Goal: Transaction & Acquisition: Purchase product/service

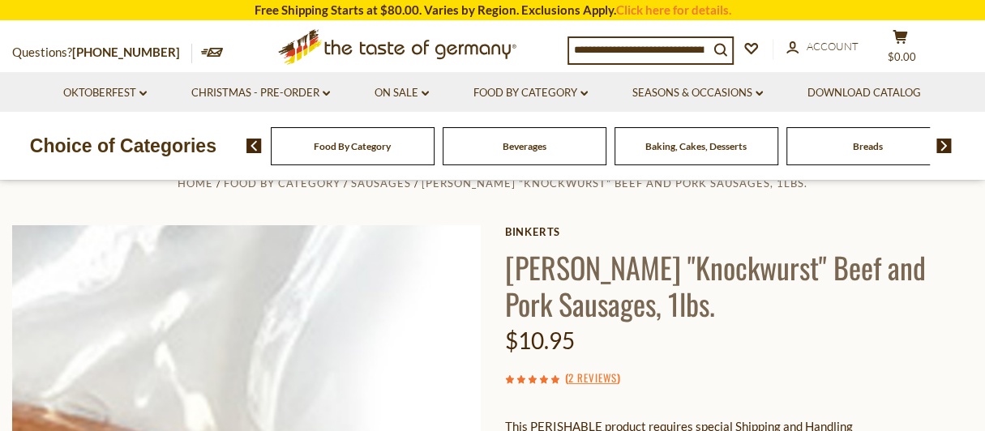
scroll to position [162, 0]
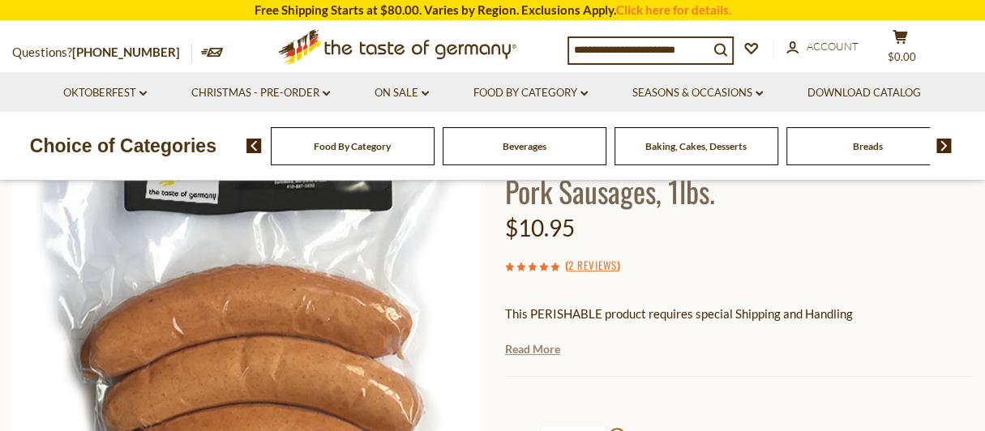
click at [534, 346] on link "Read More" at bounding box center [532, 349] width 55 height 16
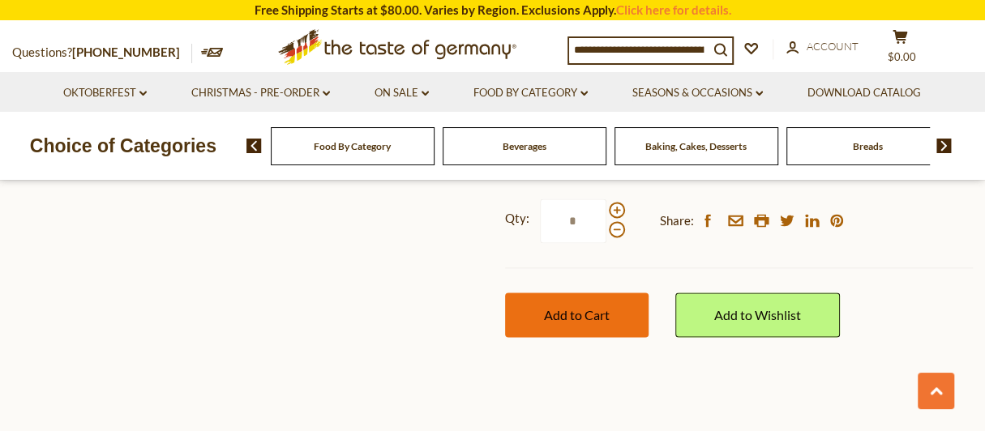
scroll to position [1134, 0]
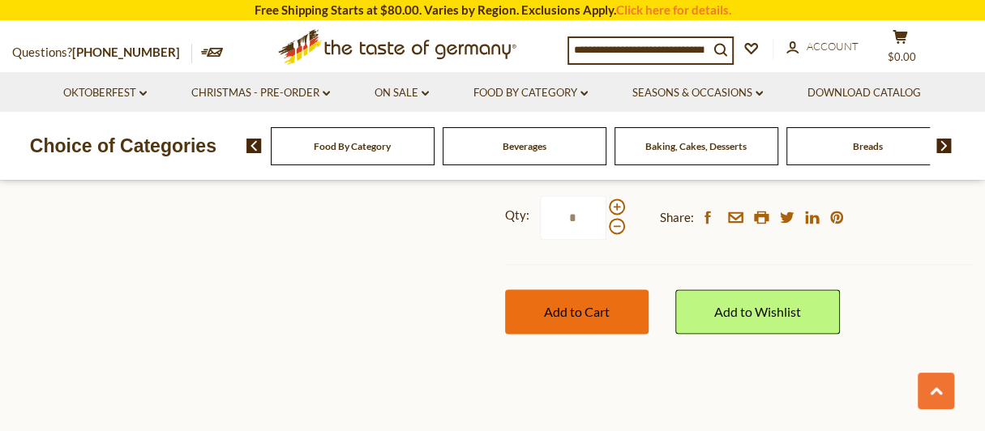
click at [584, 302] on button "Add to Cart" at bounding box center [576, 311] width 143 height 45
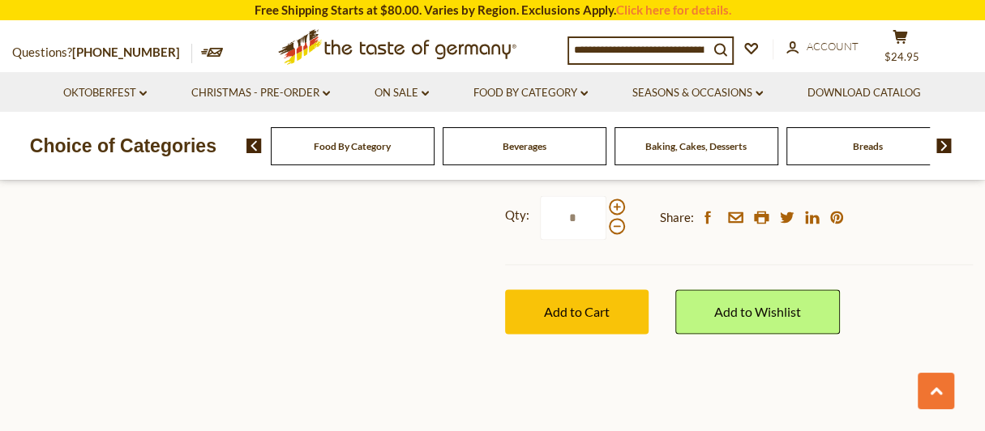
click at [384, 158] on div "Food By Category" at bounding box center [353, 146] width 164 height 38
click at [357, 151] on span "Food By Category" at bounding box center [352, 146] width 77 height 12
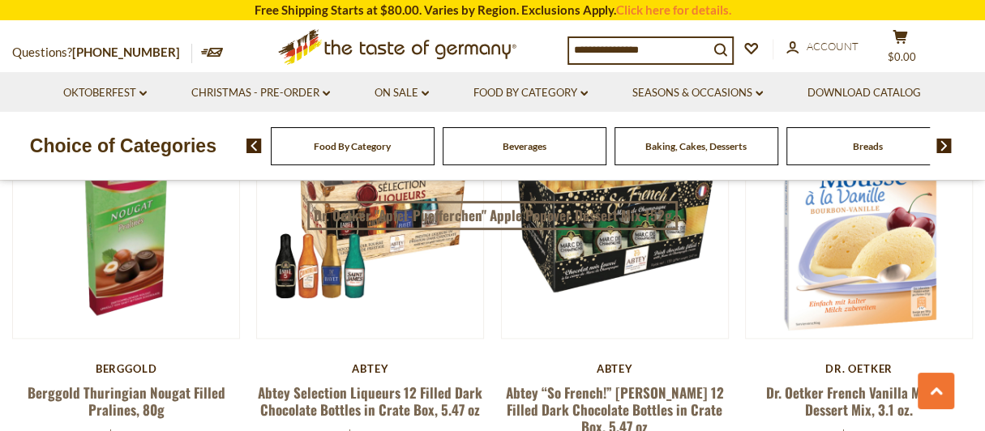
scroll to position [1053, 0]
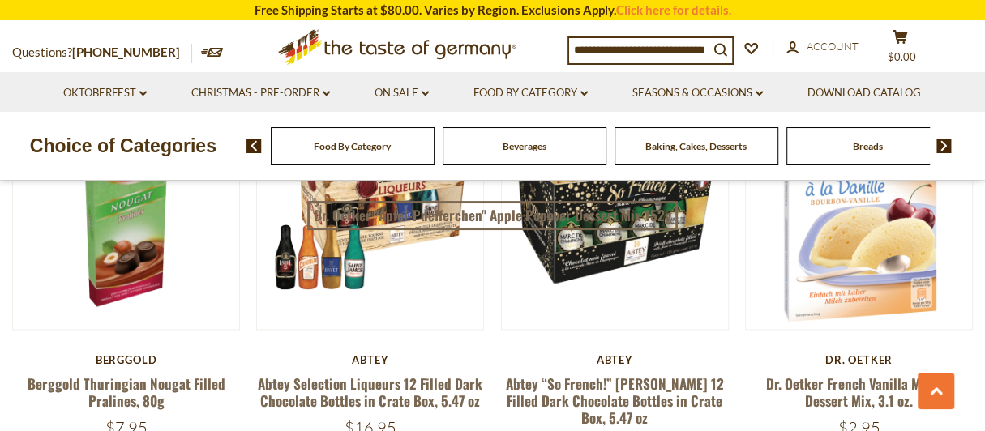
click at [616, 53] on input at bounding box center [638, 49] width 139 height 23
type input "****"
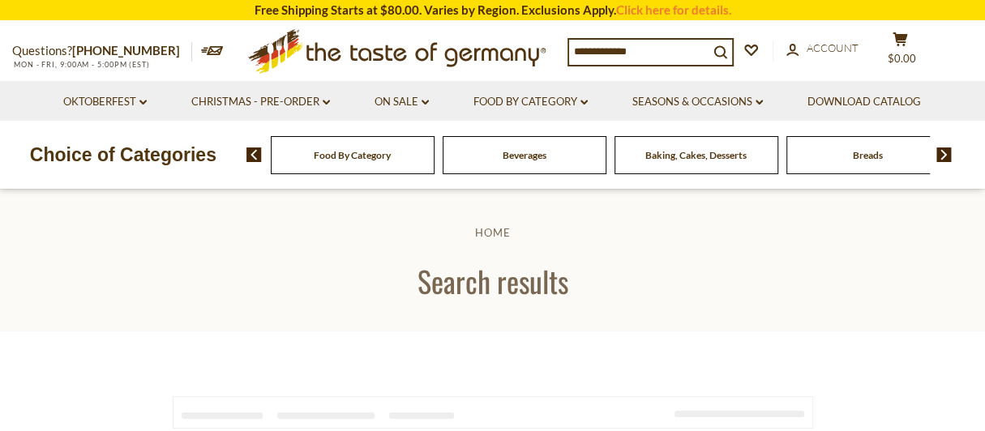
type input "****"
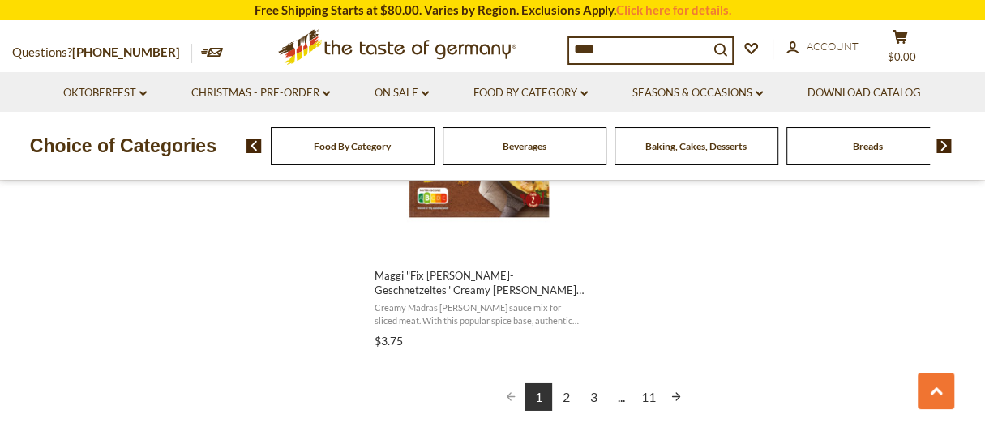
scroll to position [2997, 0]
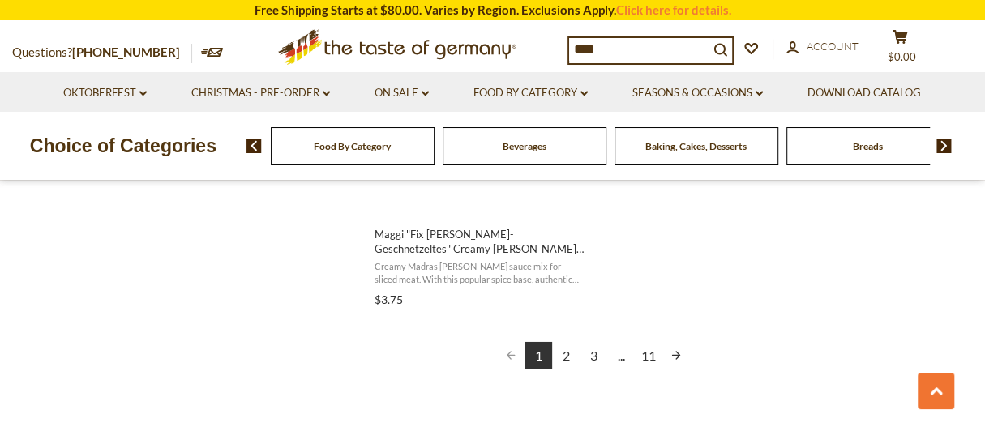
click at [946, 147] on img at bounding box center [943, 146] width 15 height 15
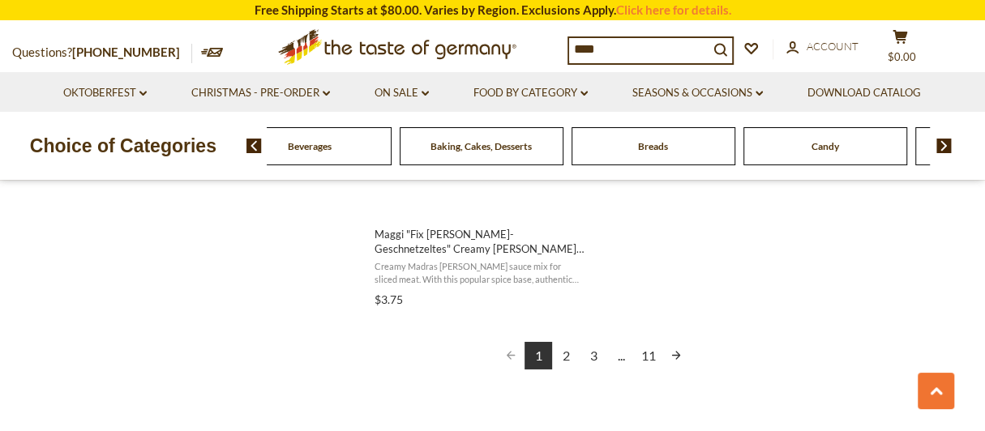
click at [946, 147] on img at bounding box center [943, 146] width 15 height 15
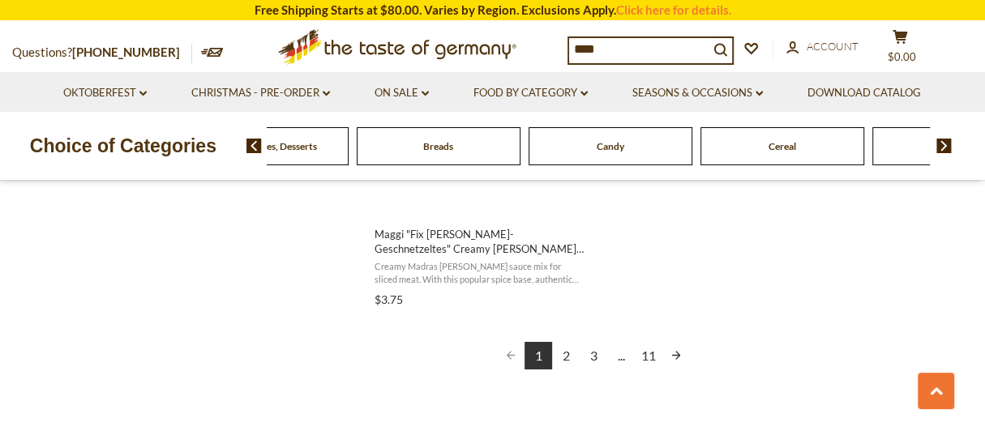
click at [946, 147] on img at bounding box center [943, 146] width 15 height 15
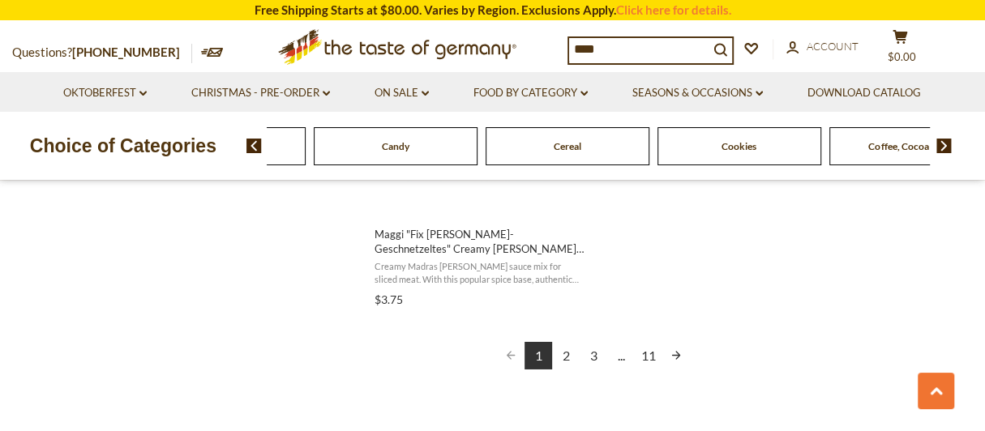
click at [946, 147] on img at bounding box center [943, 146] width 15 height 15
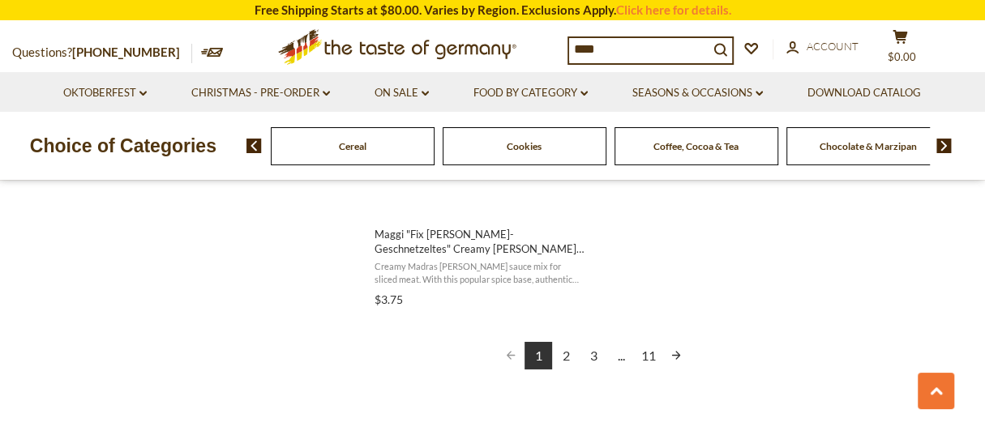
click at [946, 147] on img at bounding box center [943, 146] width 15 height 15
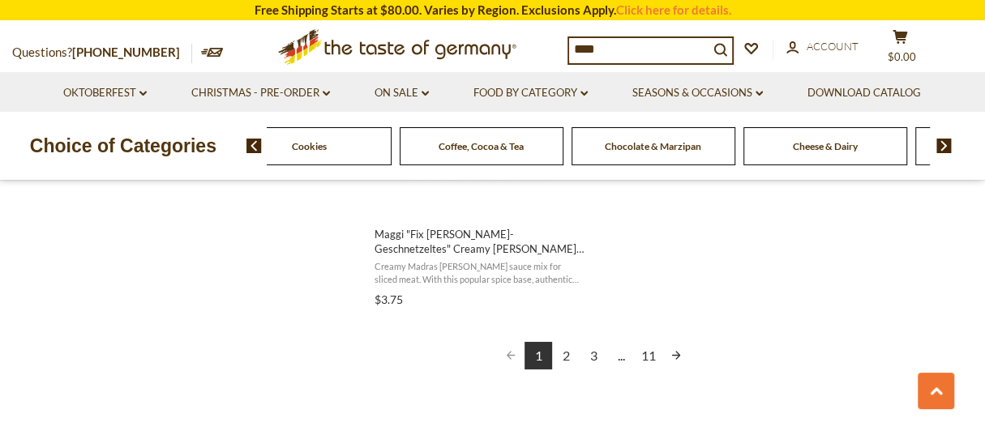
click at [946, 147] on img at bounding box center [943, 146] width 15 height 15
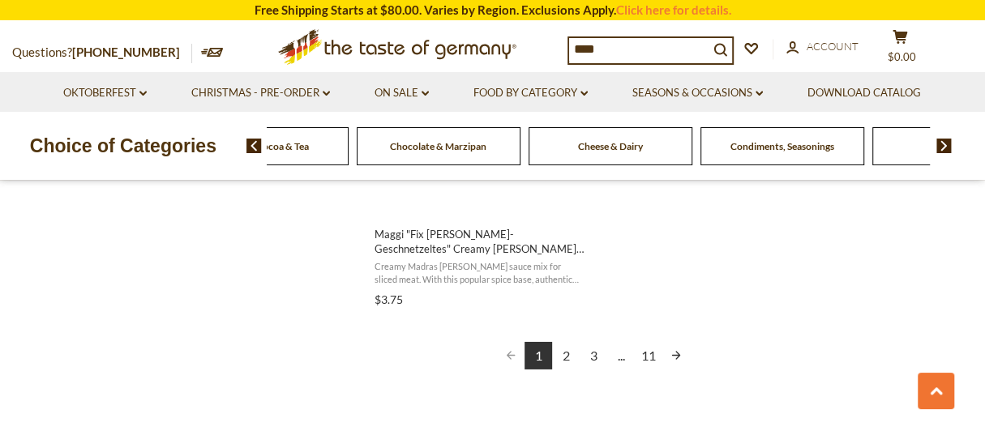
click at [946, 147] on img at bounding box center [943, 146] width 15 height 15
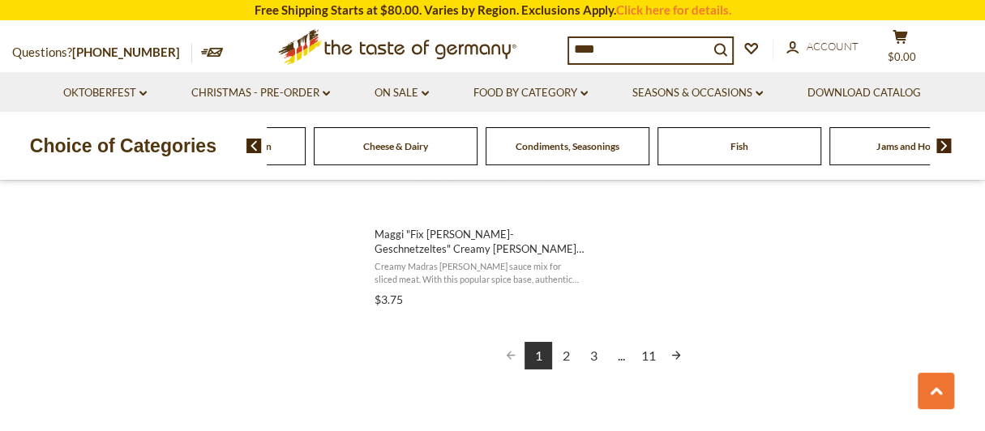
click at [946, 147] on img at bounding box center [943, 146] width 15 height 15
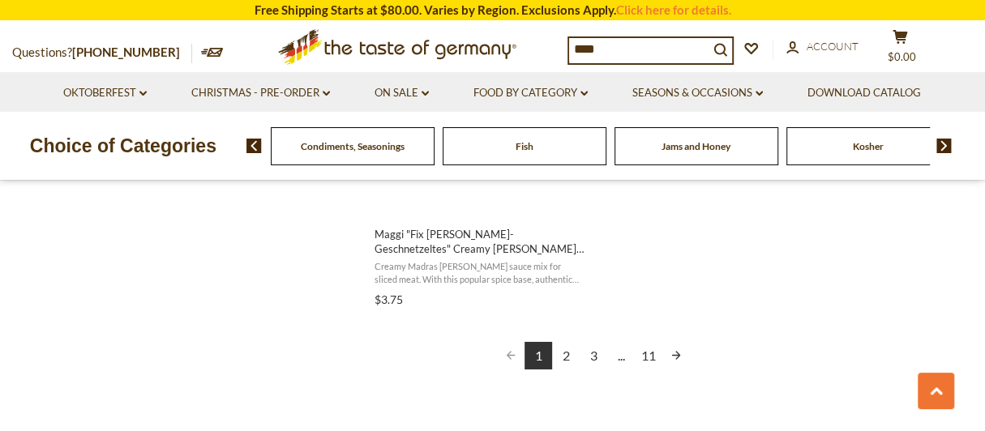
click at [946, 147] on img at bounding box center [943, 146] width 15 height 15
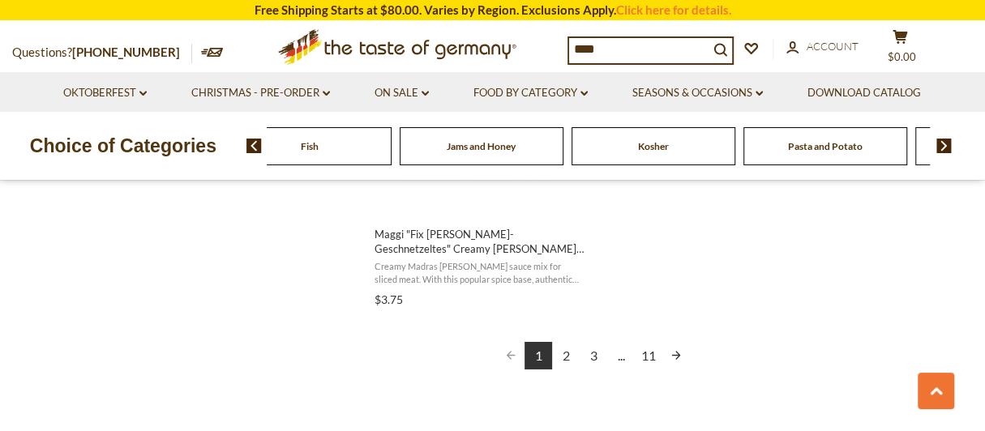
click at [946, 147] on img at bounding box center [943, 146] width 15 height 15
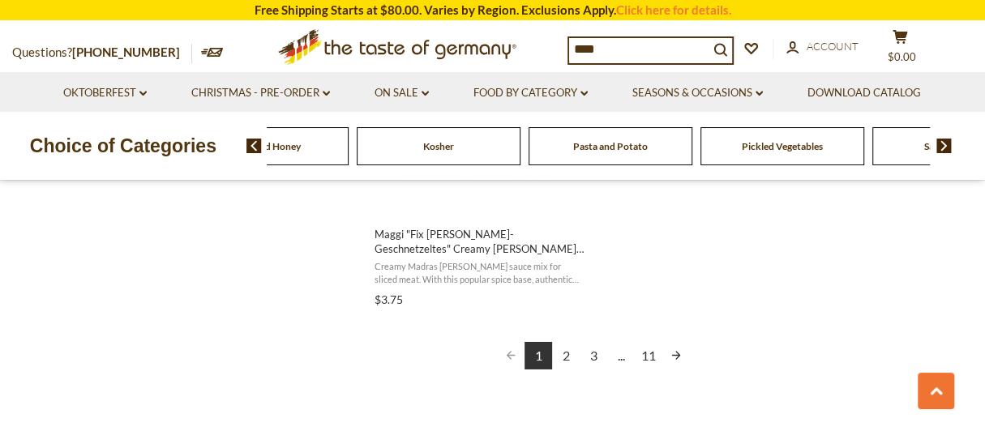
click at [946, 147] on img at bounding box center [943, 146] width 15 height 15
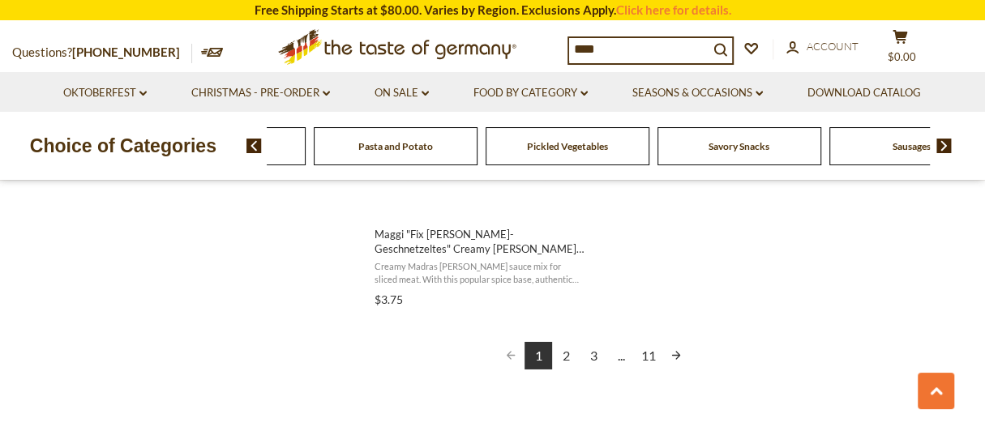
click at [946, 147] on img at bounding box center [943, 146] width 15 height 15
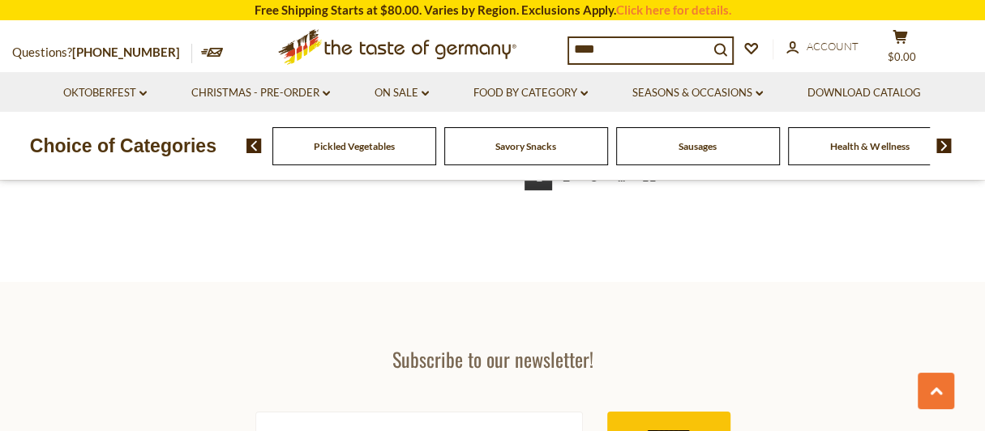
scroll to position [3322, 0]
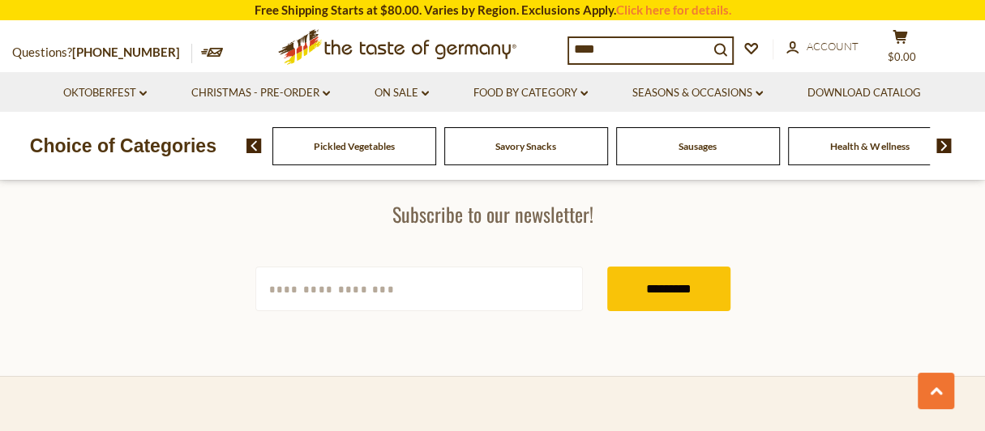
click at [478, 286] on input "[EMAIL_ADDRESS][DOMAIN_NAME]" at bounding box center [418, 289] width 327 height 45
type input "**********"
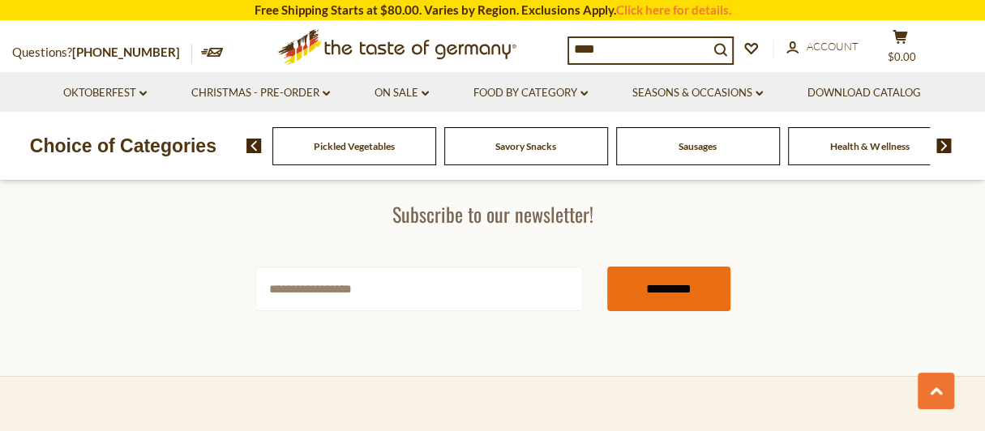
click at [639, 281] on input "*********" at bounding box center [668, 289] width 123 height 45
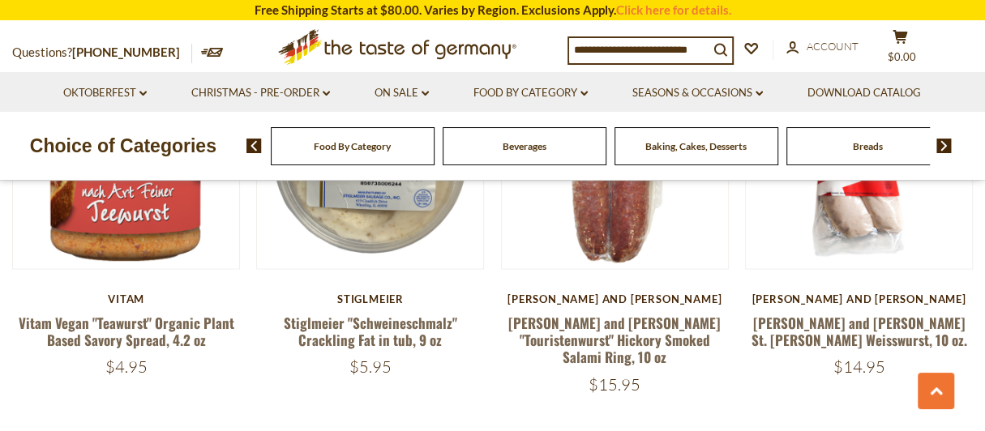
scroll to position [1297, 0]
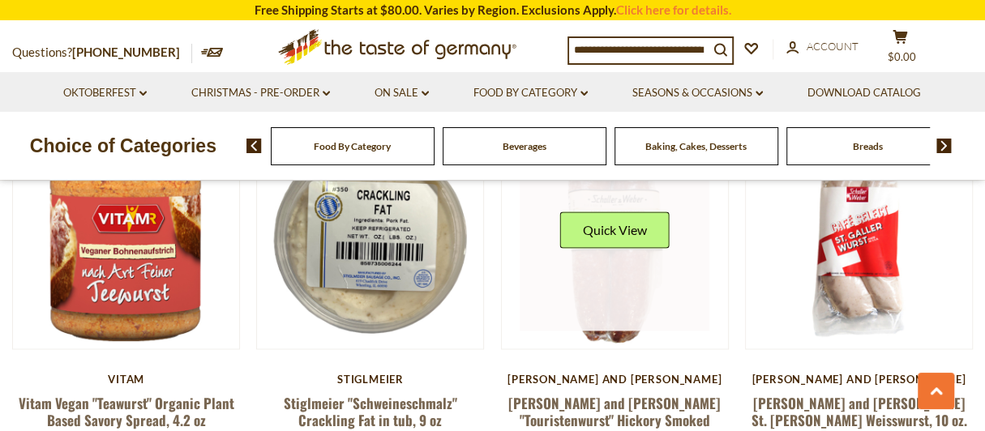
click at [626, 270] on link at bounding box center [614, 236] width 190 height 190
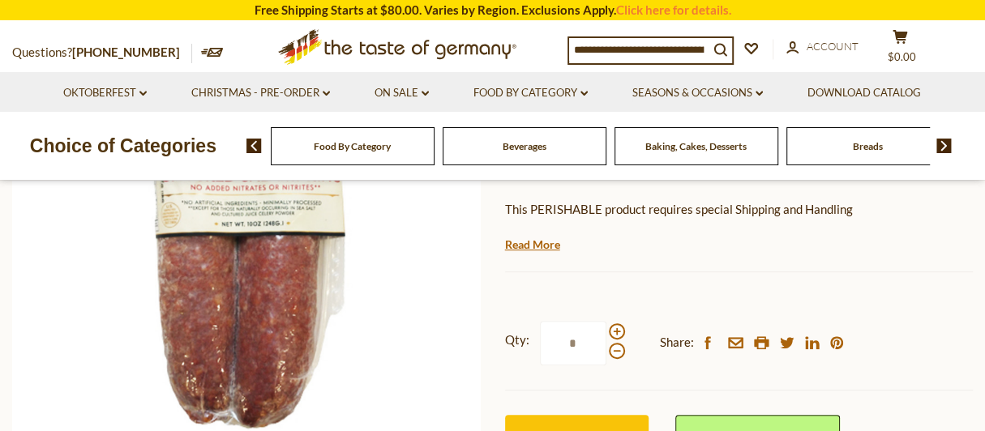
scroll to position [162, 0]
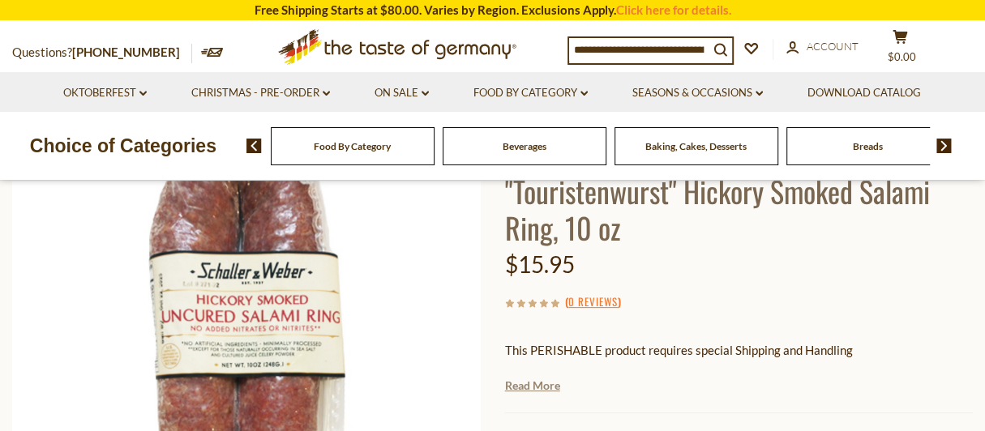
click at [536, 378] on link "Read More" at bounding box center [532, 386] width 55 height 16
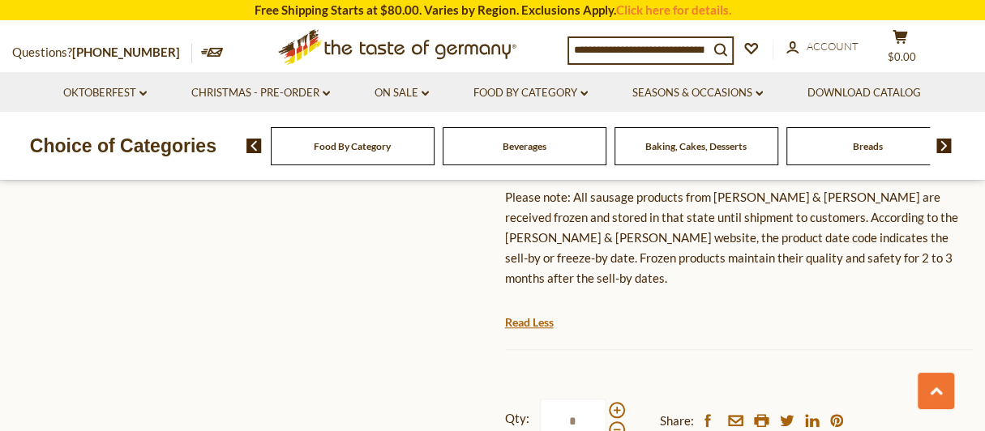
scroll to position [972, 0]
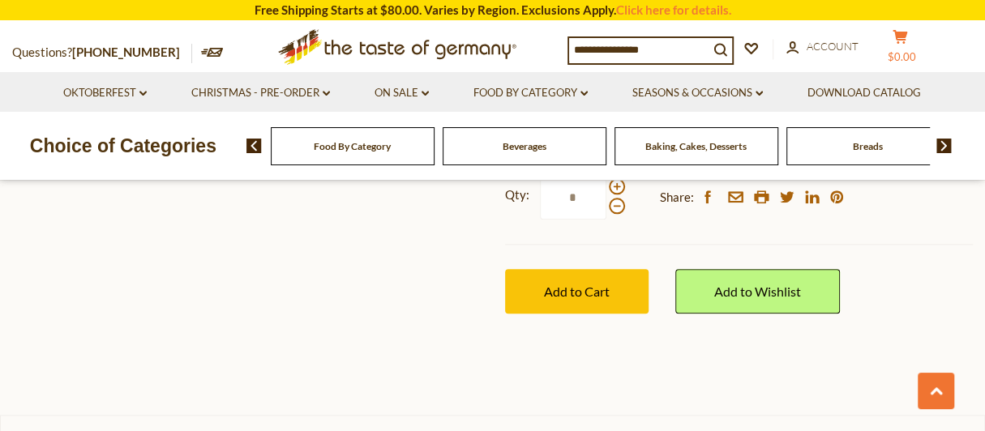
click at [916, 50] on span "$0.00" at bounding box center [901, 56] width 28 height 13
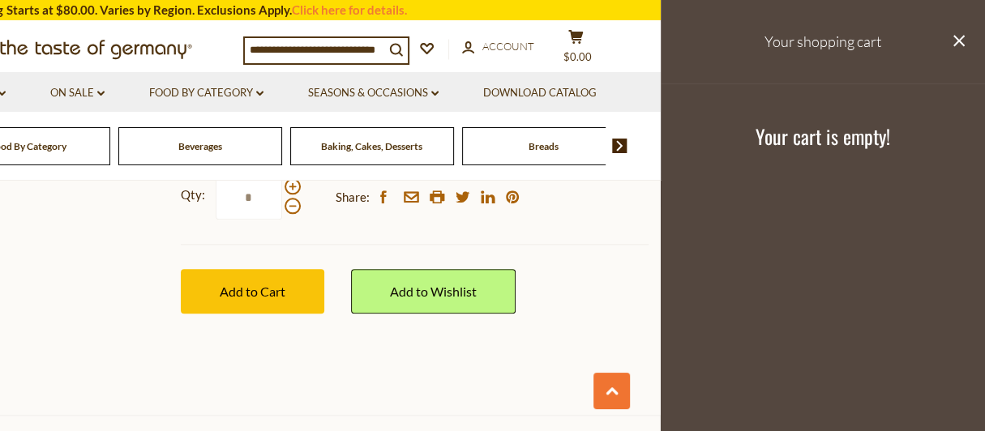
click at [610, 239] on div "Qty: * Share: facebook email printer twitter linkedin pinterest Add to Cart" at bounding box center [415, 244] width 468 height 187
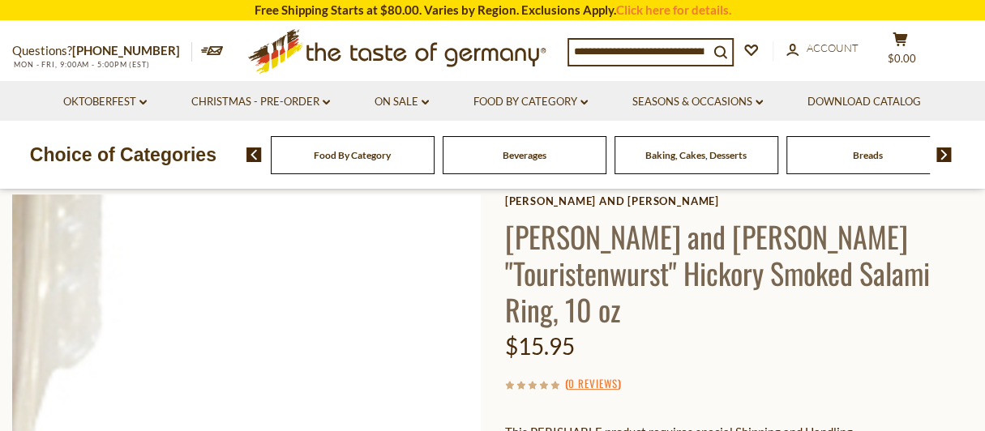
scroll to position [0, 0]
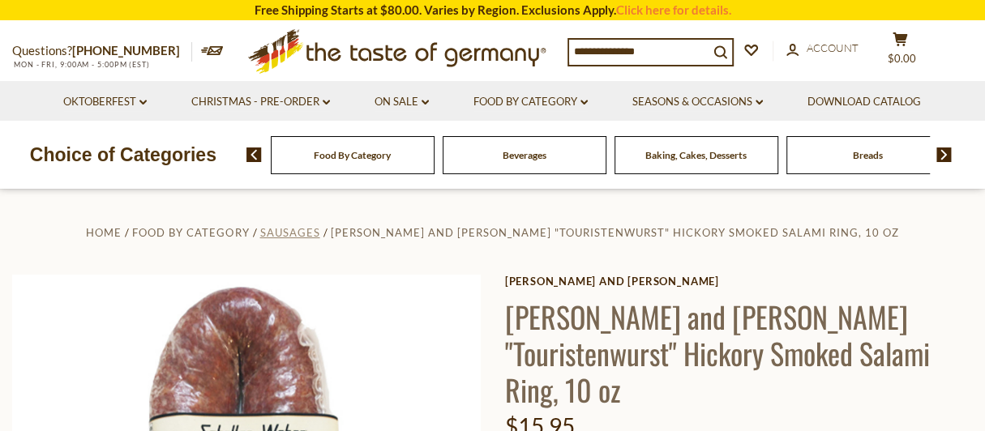
click at [319, 231] on span "Sausages" at bounding box center [289, 232] width 60 height 13
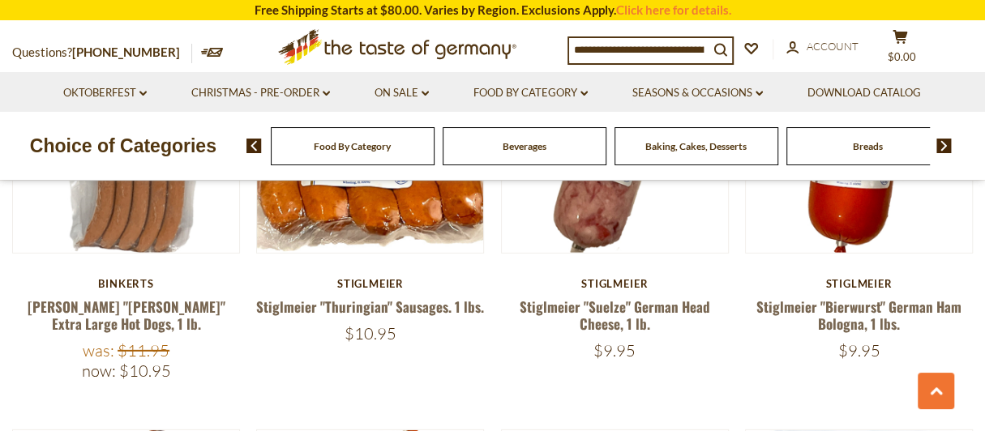
scroll to position [2593, 0]
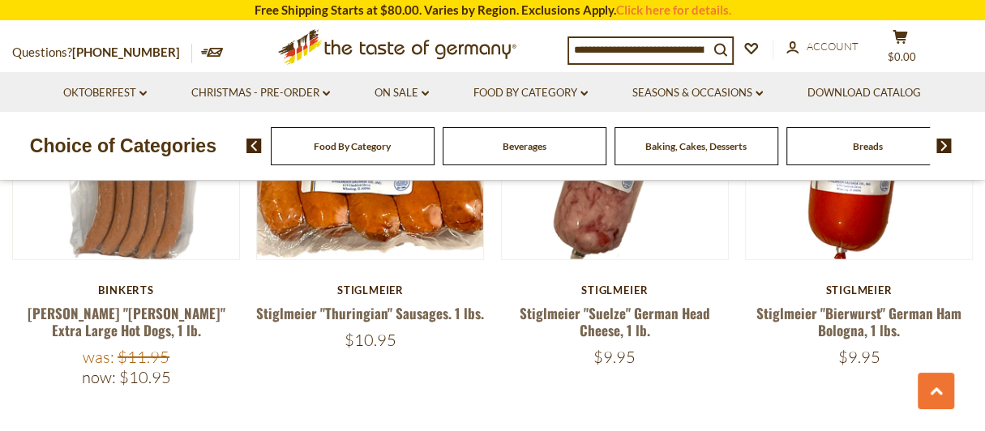
click at [402, 244] on article "Quick View Stiglmeier Stiglmeier "Thuringian" Sausages. 1 lbs. $10.95" at bounding box center [370, 191] width 228 height 318
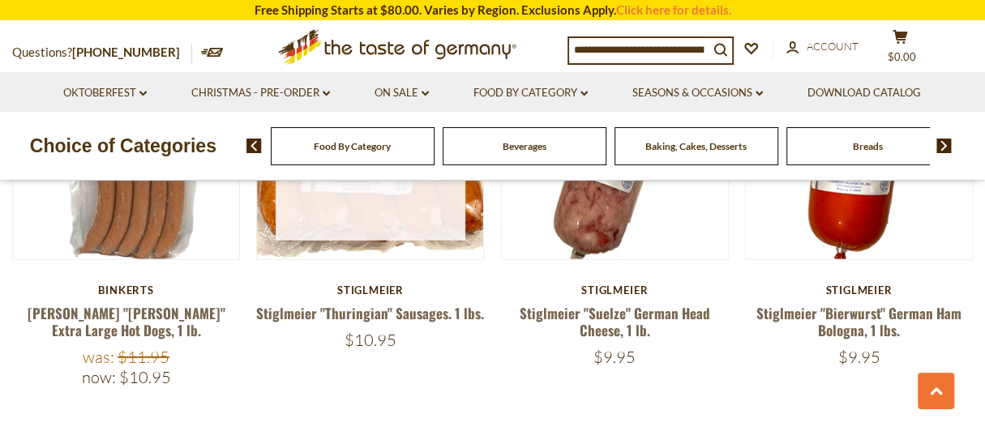
click at [403, 212] on link at bounding box center [371, 146] width 190 height 190
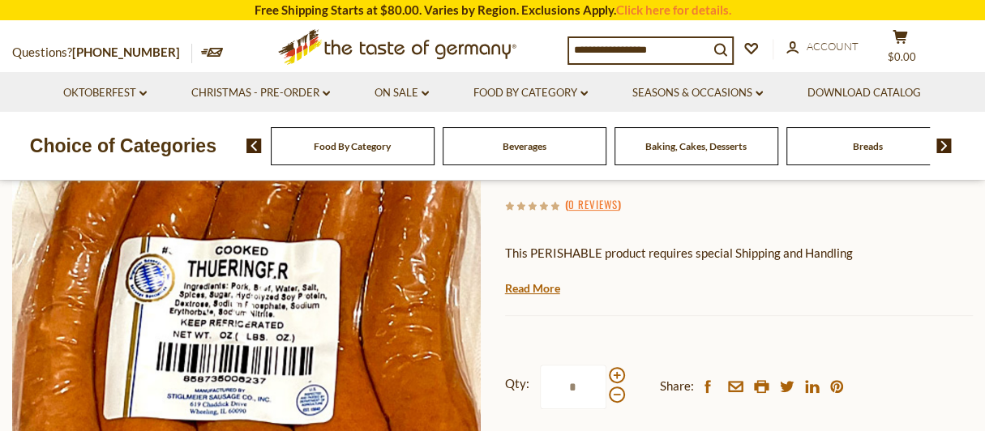
scroll to position [162, 0]
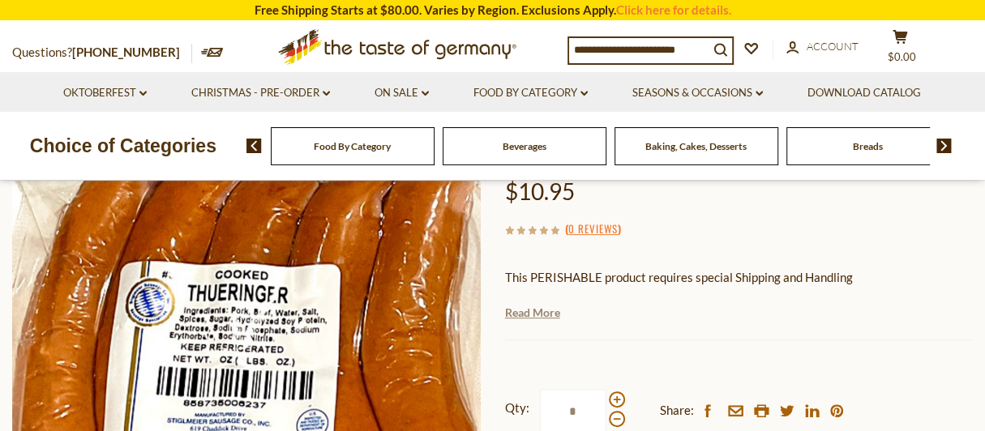
click at [540, 311] on link "Read More" at bounding box center [532, 313] width 55 height 16
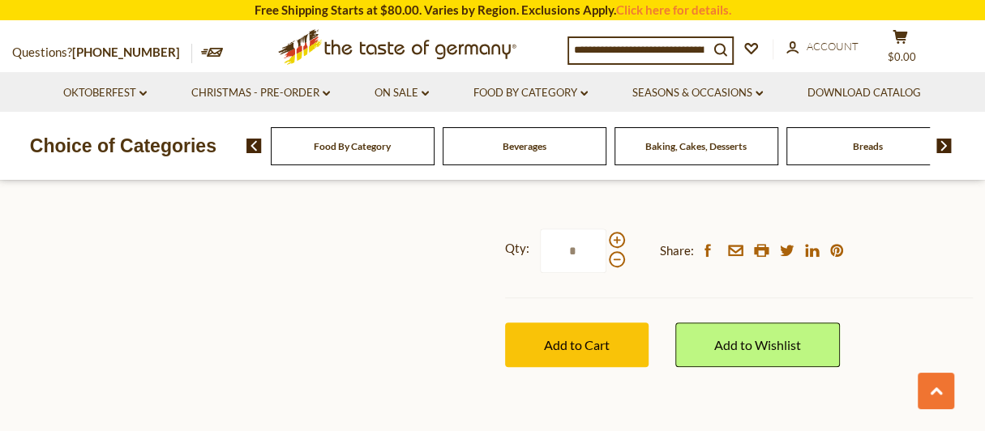
scroll to position [810, 0]
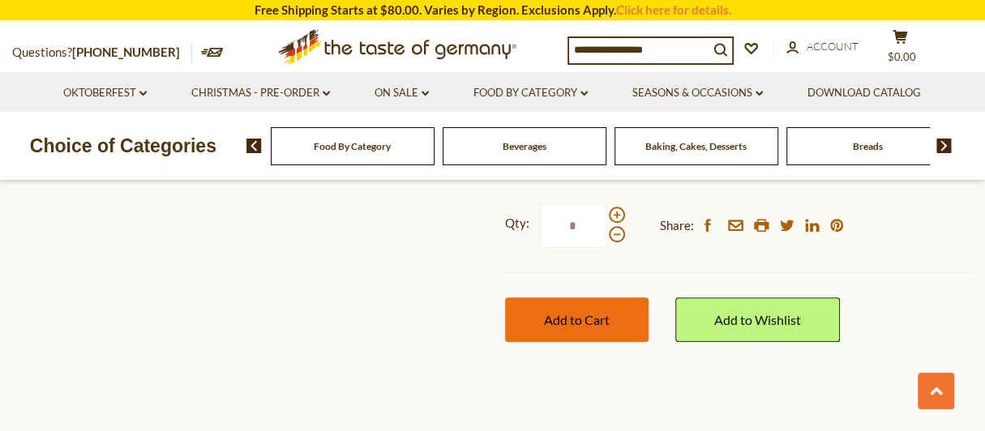
click at [590, 323] on span "Add to Cart" at bounding box center [577, 319] width 66 height 15
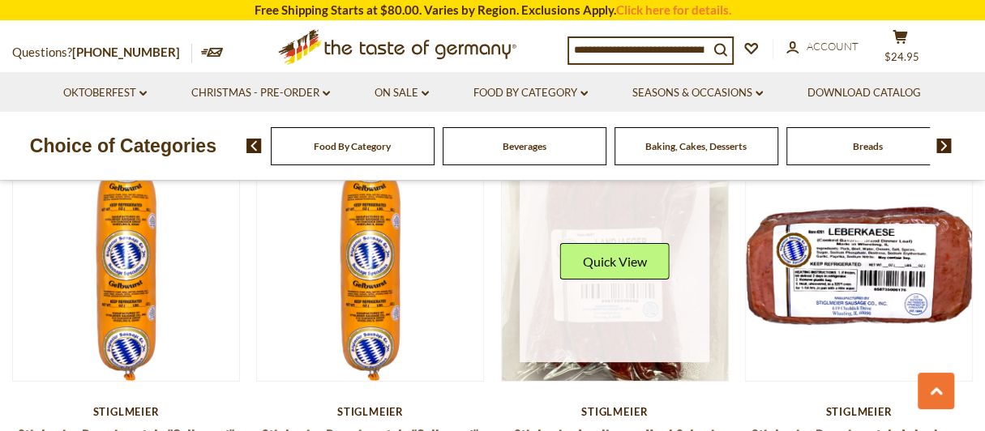
scroll to position [3646, 0]
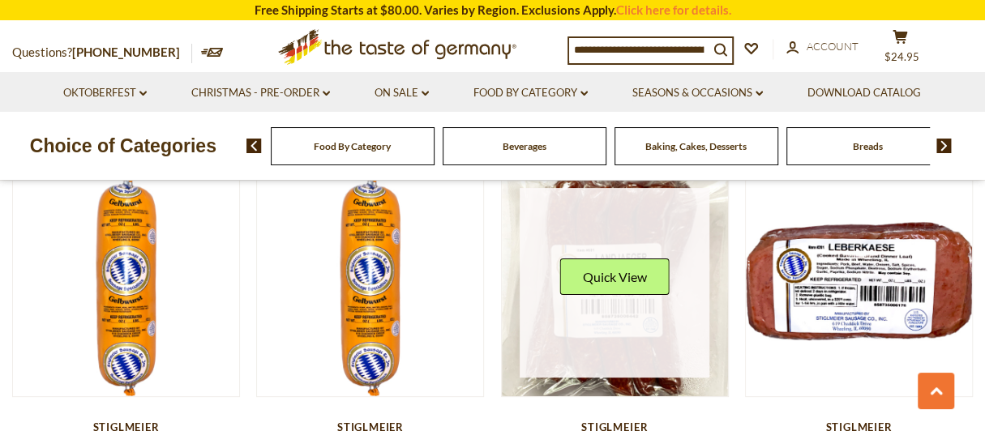
click at [636, 331] on link at bounding box center [614, 283] width 190 height 190
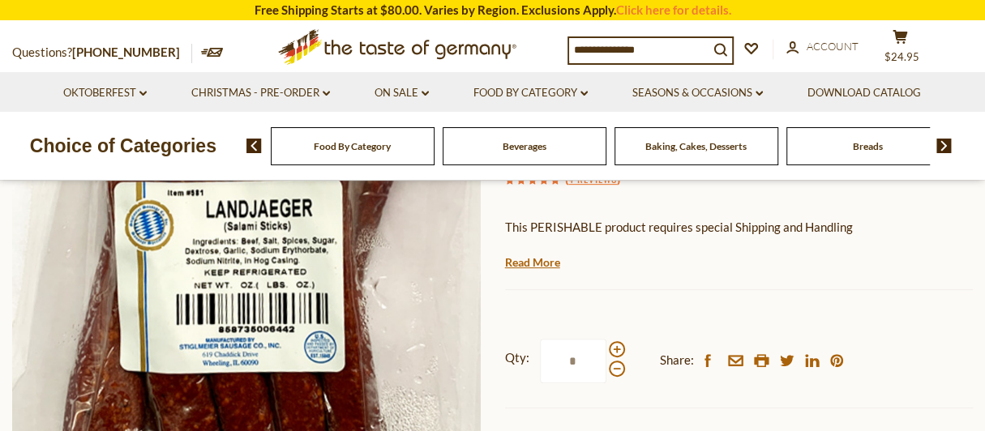
scroll to position [243, 0]
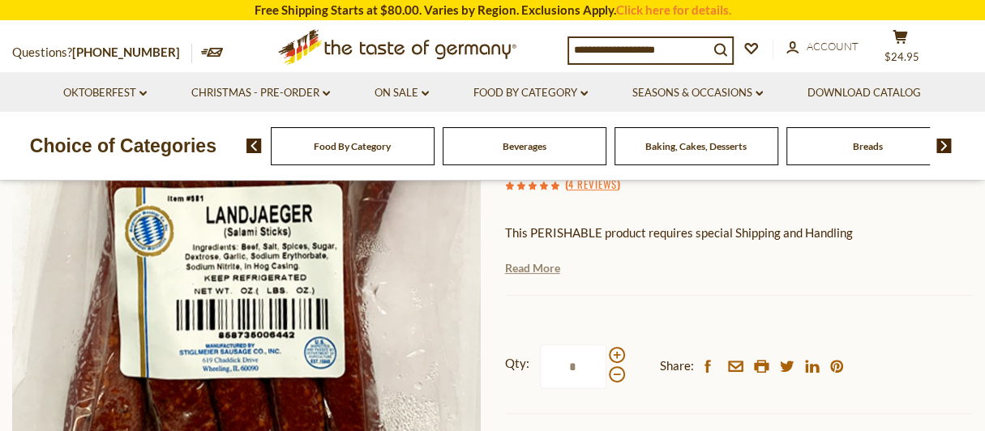
click at [531, 271] on link "Read More" at bounding box center [532, 268] width 55 height 16
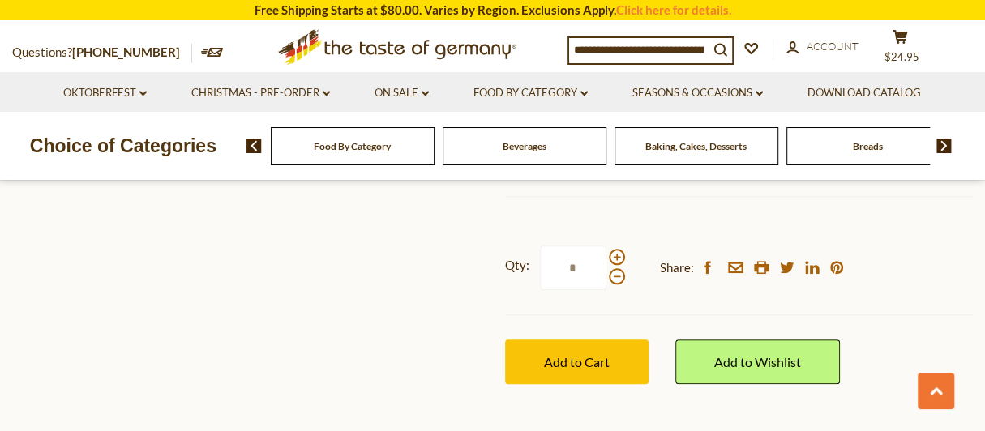
scroll to position [891, 0]
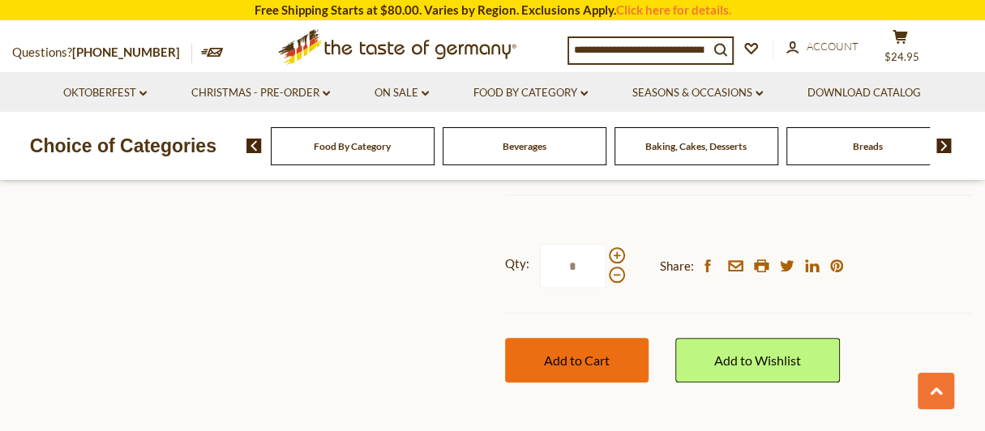
click at [553, 368] on span "Add to Cart" at bounding box center [577, 359] width 66 height 15
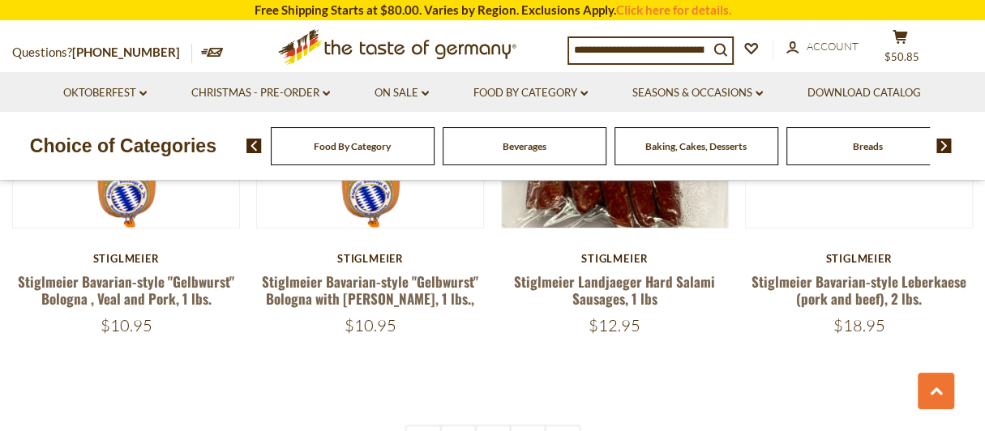
scroll to position [3890, 0]
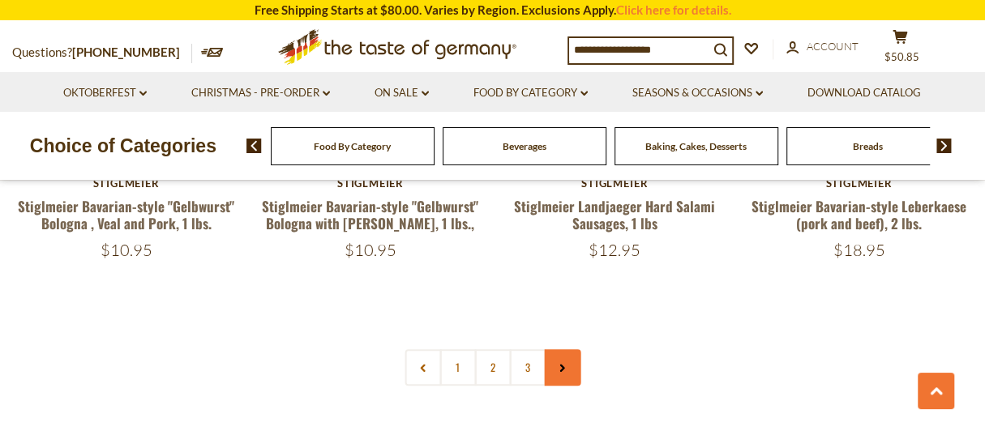
click at [562, 365] on use at bounding box center [562, 369] width 5 height 8
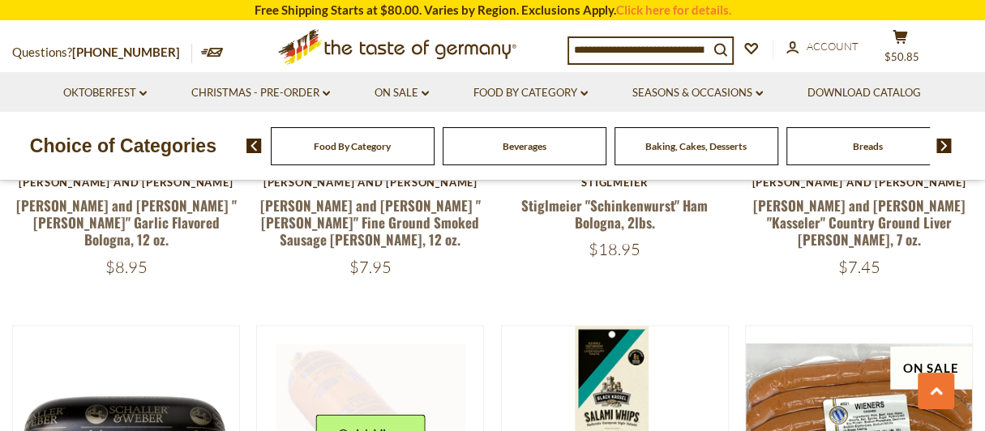
scroll to position [1864, 0]
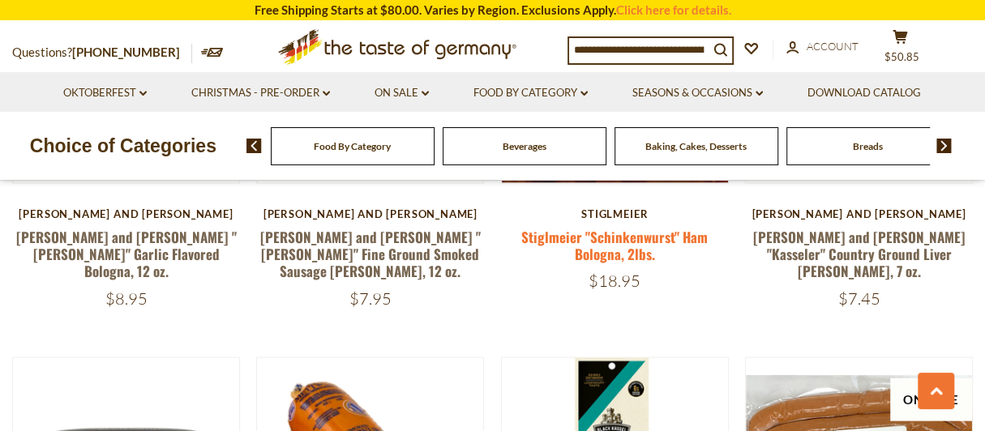
click at [576, 227] on link "Stiglmeier "Schinkenwurst" Ham Bologna, 2lbs." at bounding box center [614, 245] width 186 height 37
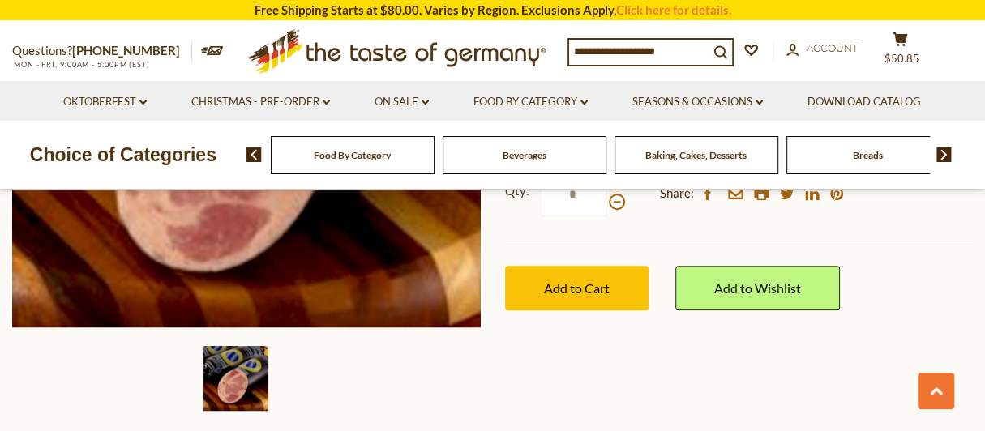
scroll to position [486, 0]
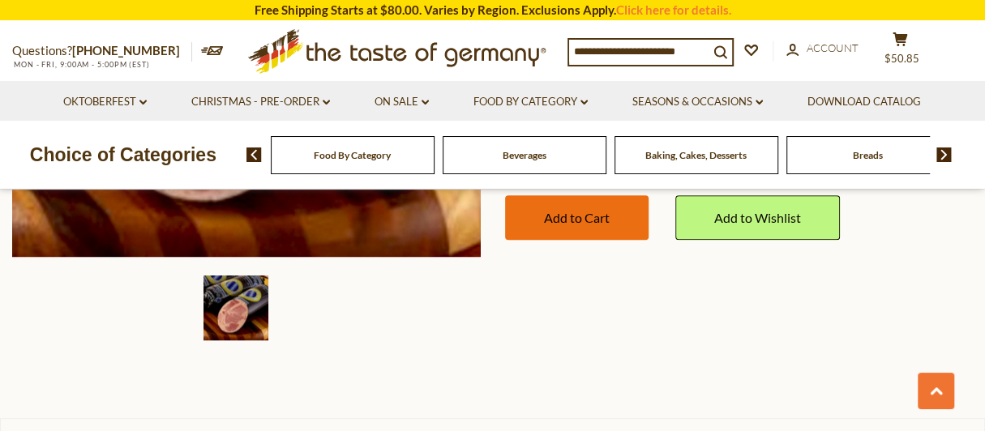
click at [593, 224] on span "Add to Cart" at bounding box center [577, 217] width 66 height 15
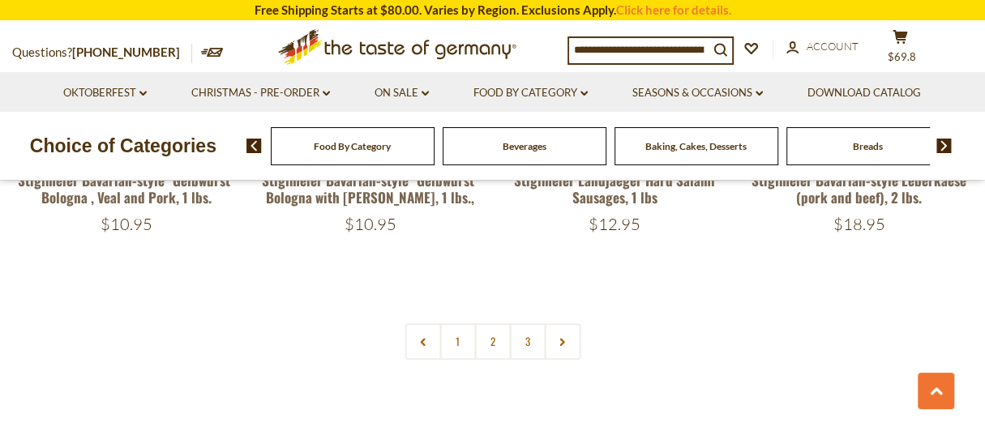
scroll to position [3931, 0]
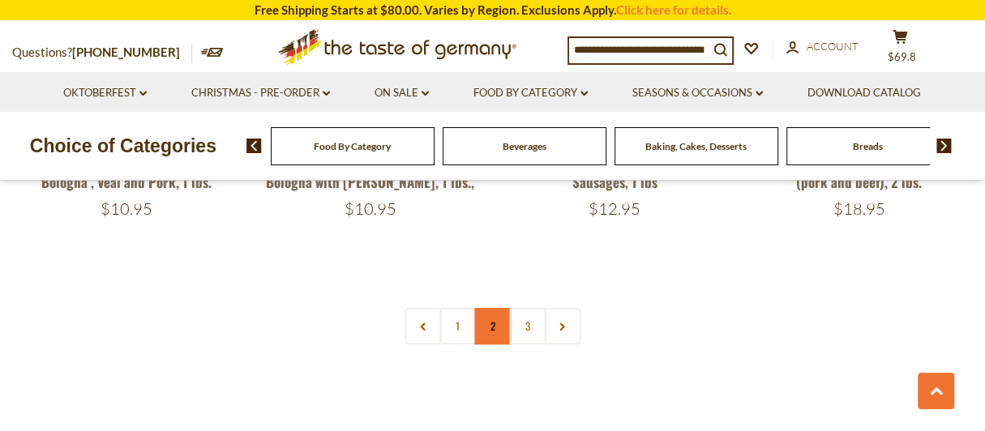
click at [492, 308] on link "2" at bounding box center [492, 326] width 36 height 36
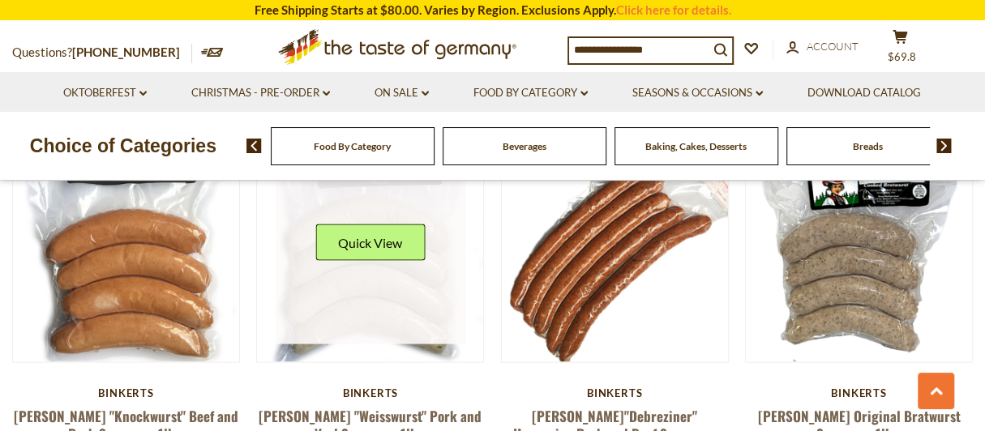
scroll to position [1675, 0]
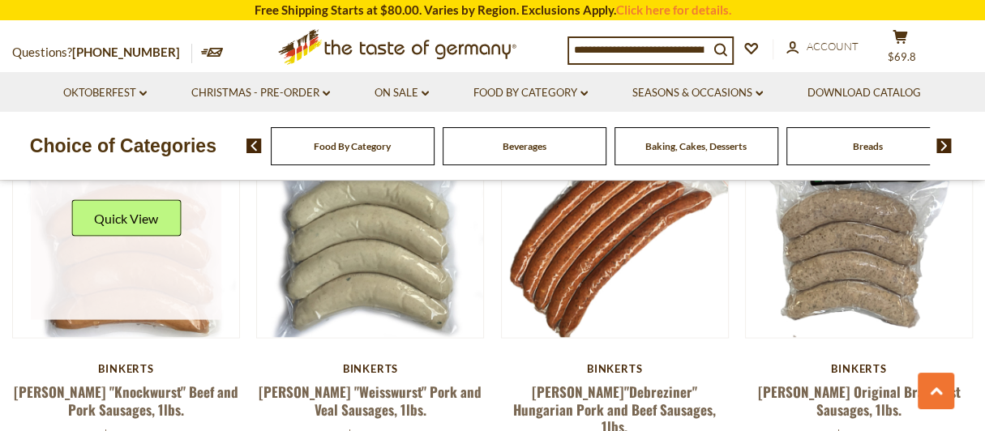
click at [130, 308] on img at bounding box center [126, 224] width 226 height 226
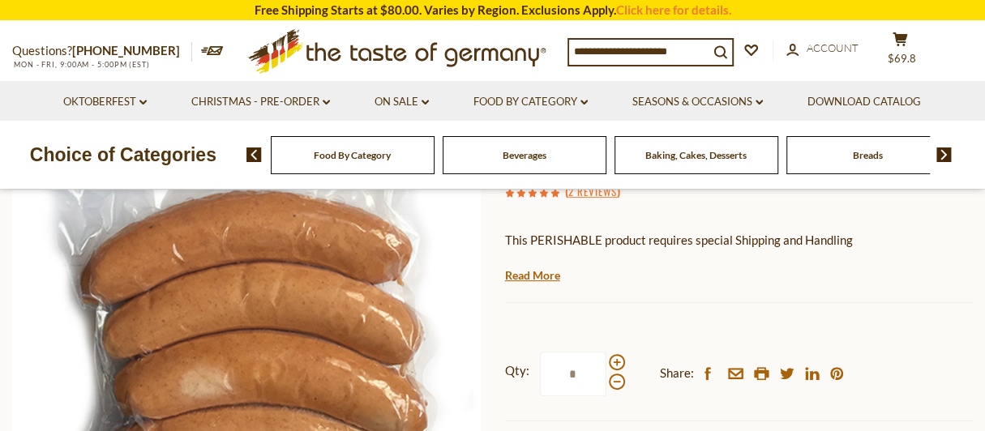
scroll to position [324, 0]
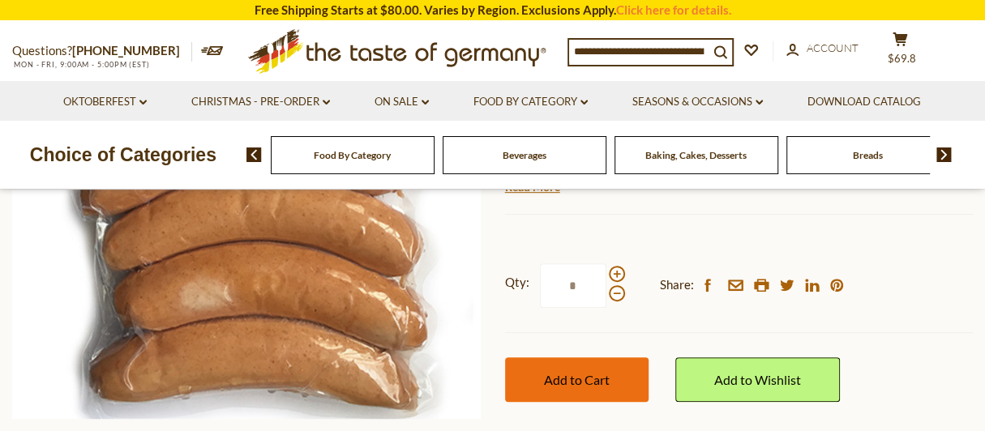
click at [607, 383] on span "Add to Cart" at bounding box center [577, 379] width 66 height 15
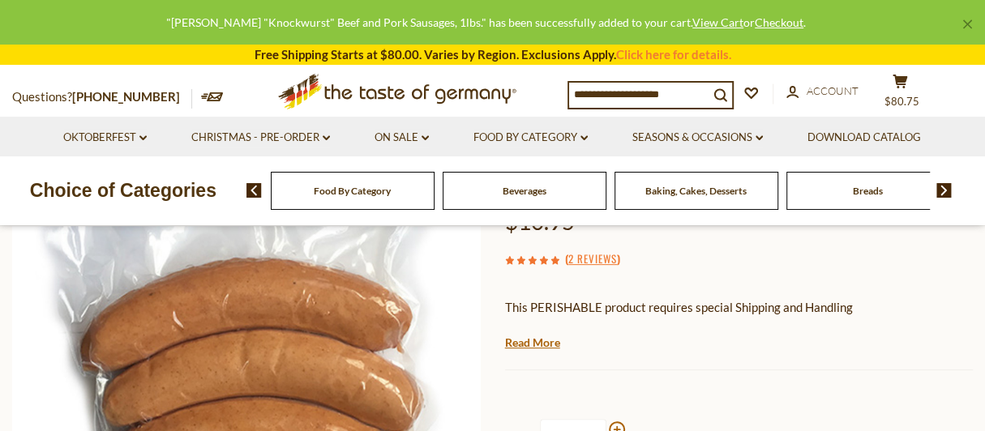
scroll to position [162, 0]
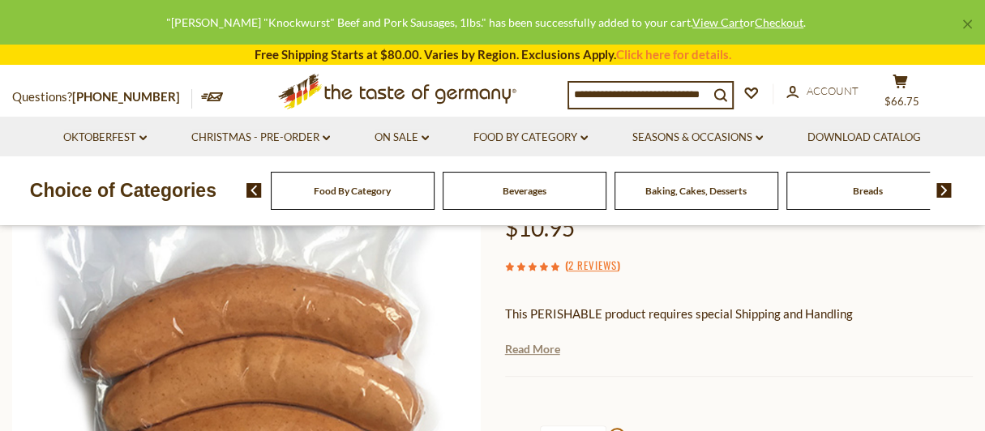
click at [538, 348] on link "Read More" at bounding box center [532, 349] width 55 height 16
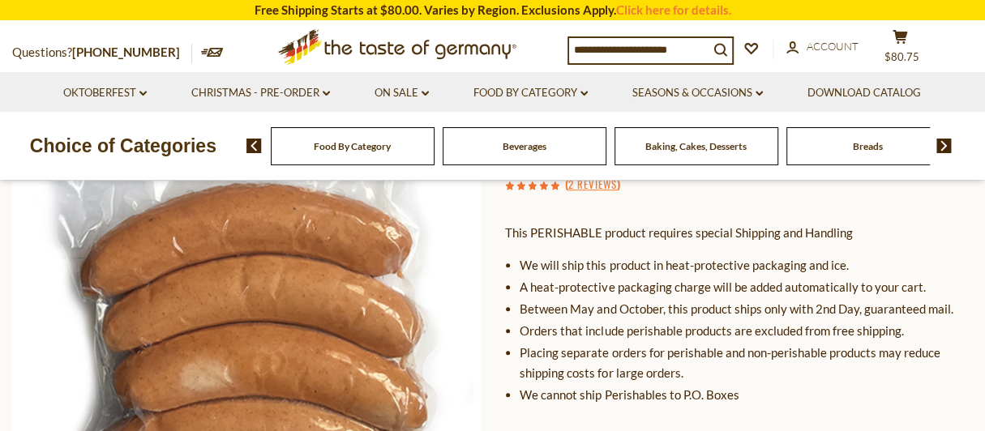
scroll to position [80, 0]
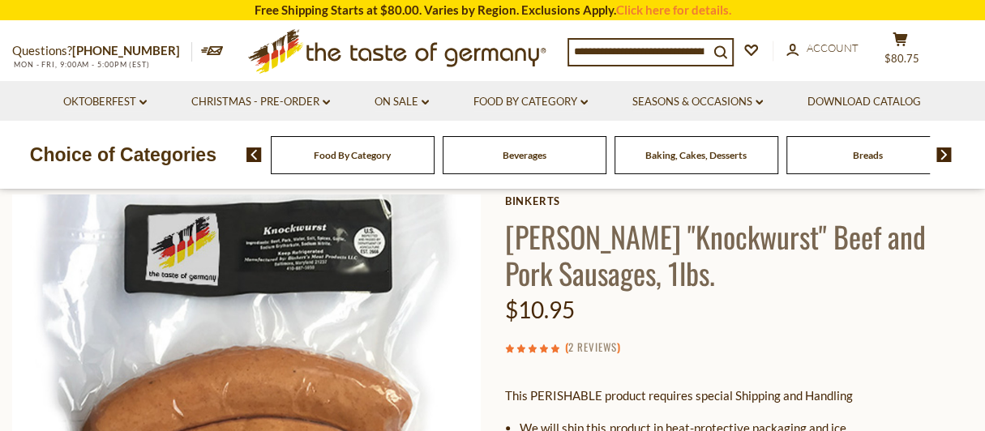
click at [592, 348] on link "2 Reviews" at bounding box center [592, 348] width 49 height 18
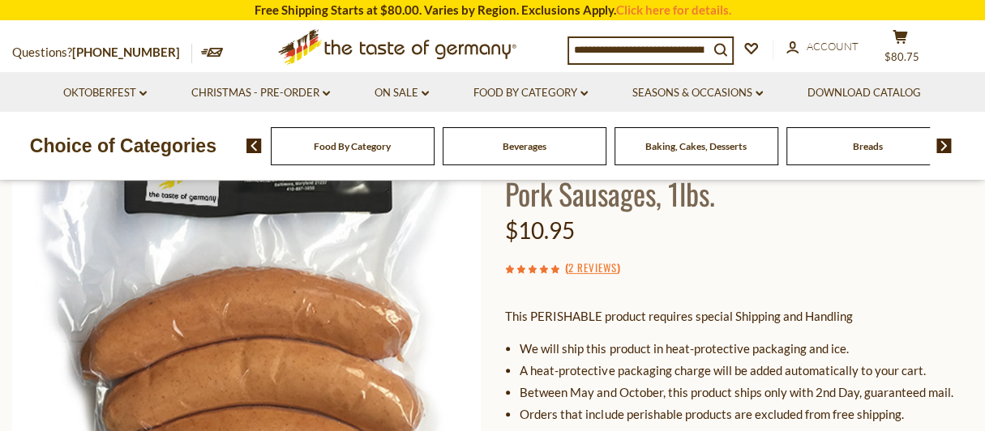
scroll to position [162, 0]
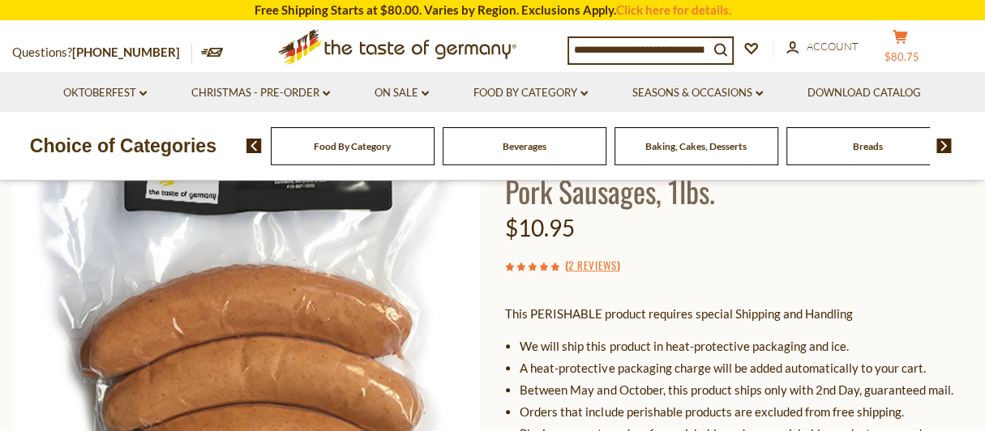
click at [919, 56] on span "$80.75" at bounding box center [901, 56] width 35 height 13
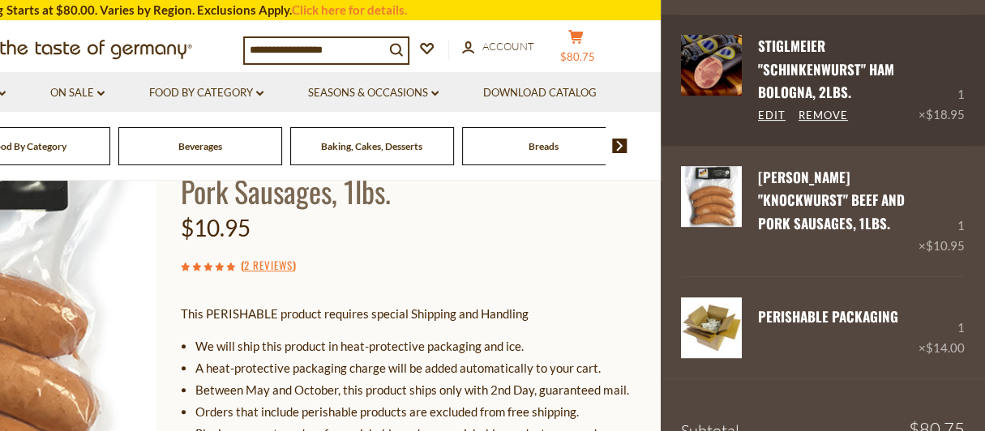
scroll to position [324, 0]
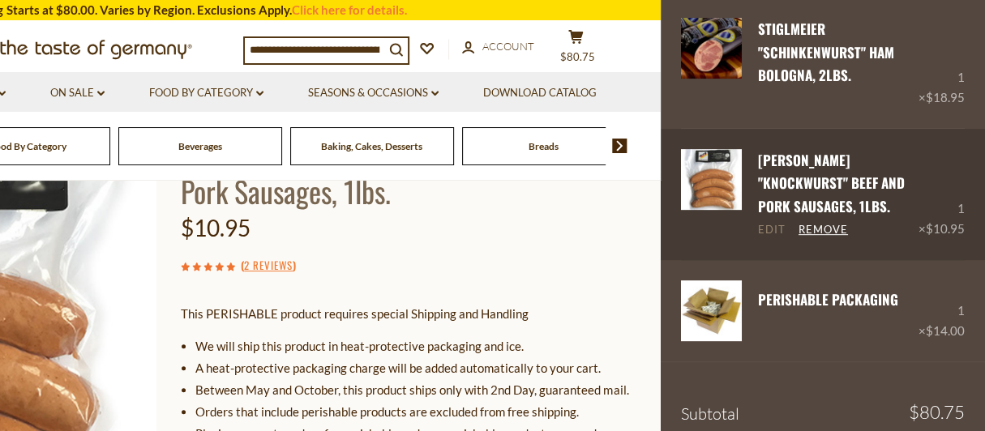
click at [772, 236] on link "Edit" at bounding box center [772, 230] width 28 height 15
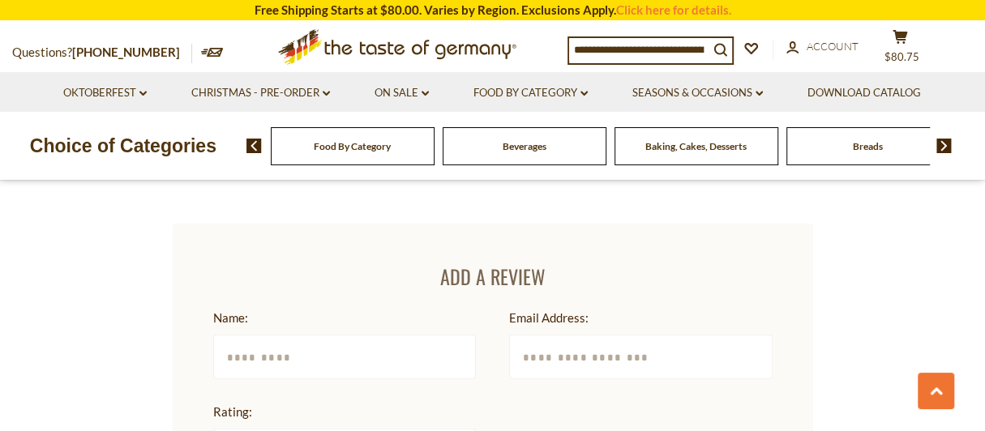
scroll to position [2079, 0]
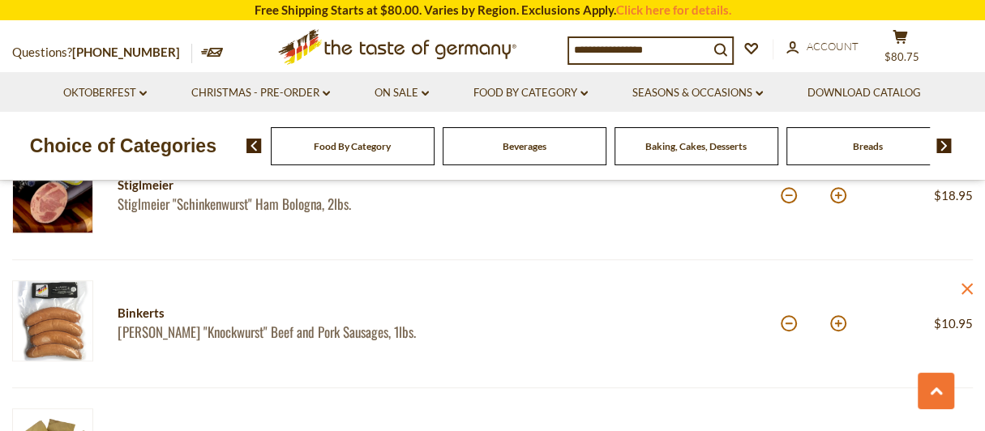
scroll to position [567, 0]
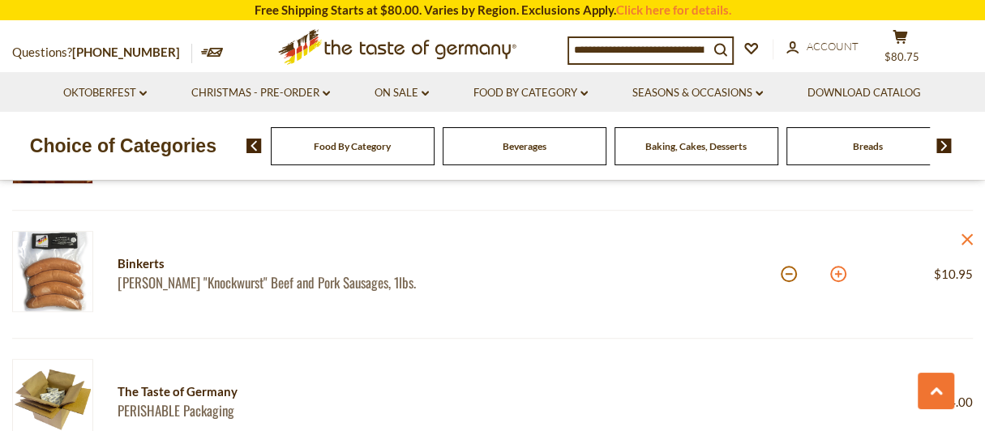
click at [835, 274] on button at bounding box center [838, 274] width 16 height 16
type input "*"
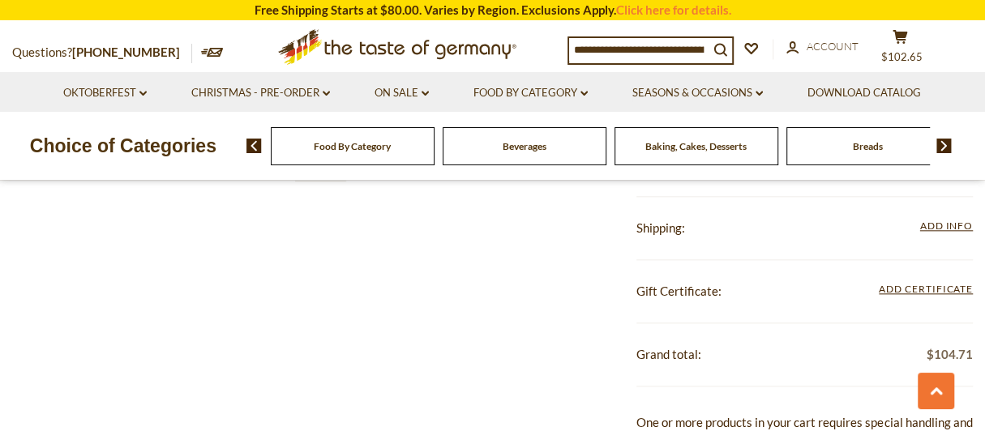
scroll to position [972, 0]
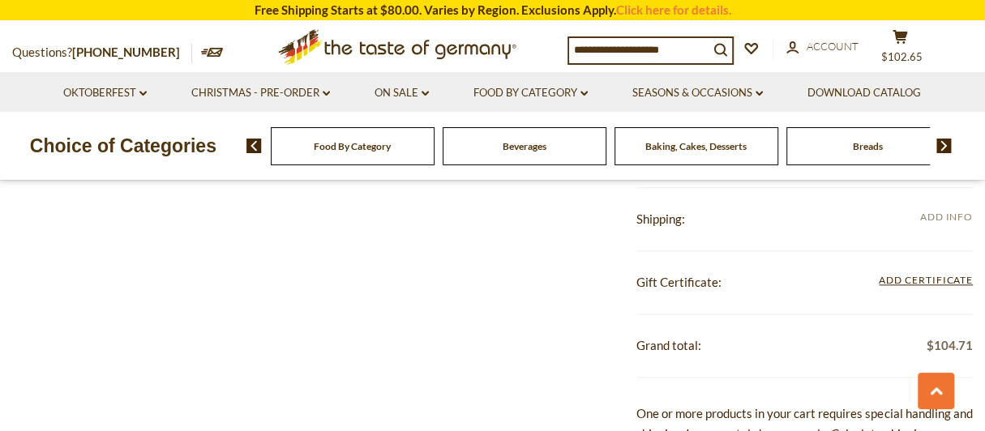
click at [946, 214] on span "Add Info" at bounding box center [946, 217] width 53 height 12
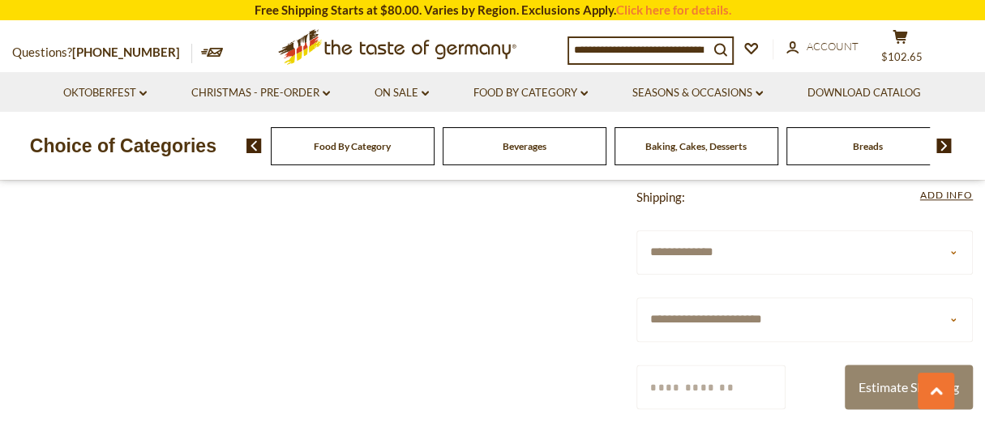
scroll to position [1053, 0]
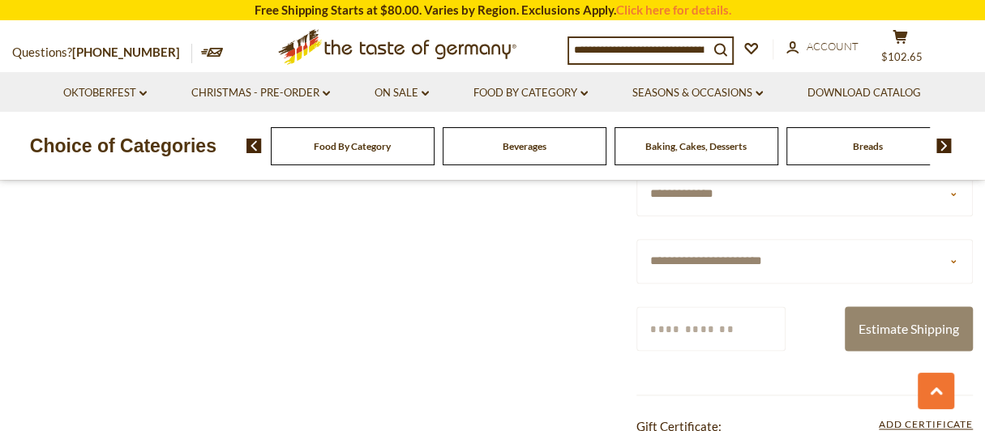
click at [734, 256] on select "**********" at bounding box center [804, 261] width 336 height 45
select select "**"
click at [636, 239] on select "**********" at bounding box center [804, 261] width 336 height 45
click at [686, 325] on input "Zip/Postcode" at bounding box center [710, 328] width 149 height 45
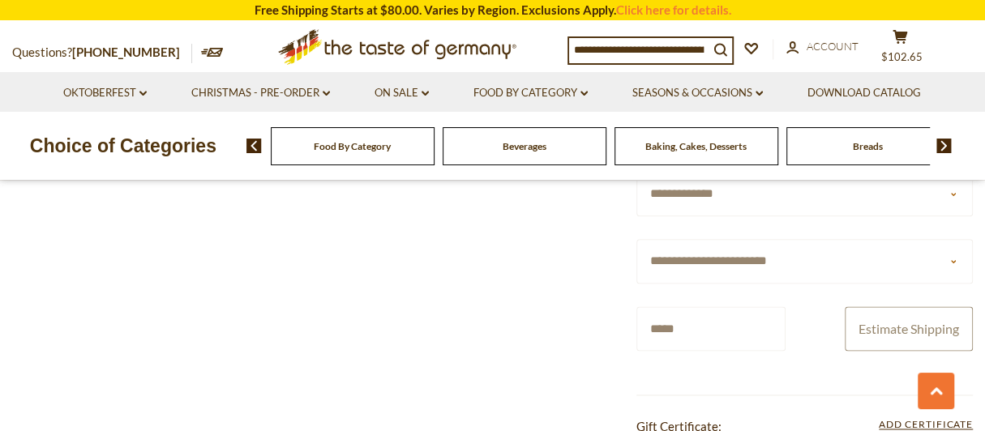
type input "*****"
click at [881, 317] on button "Estimate Shipping" at bounding box center [908, 328] width 128 height 45
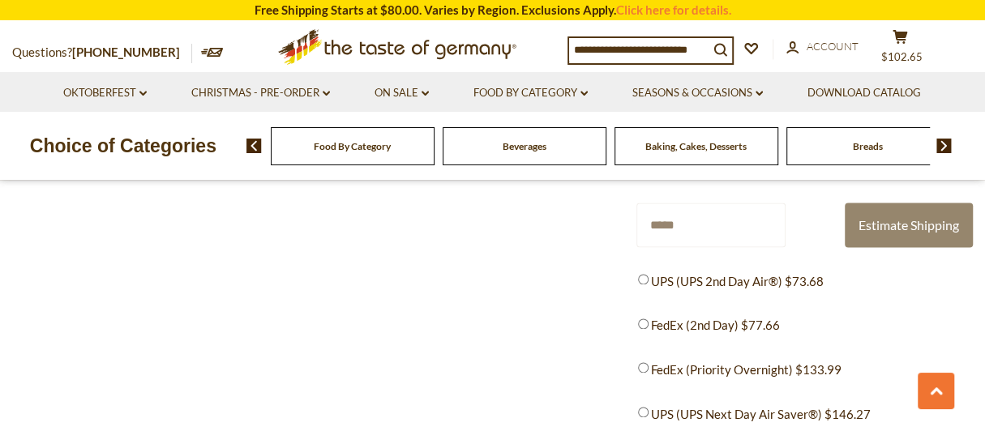
scroll to position [1216, 0]
